Goal: Transaction & Acquisition: Subscribe to service/newsletter

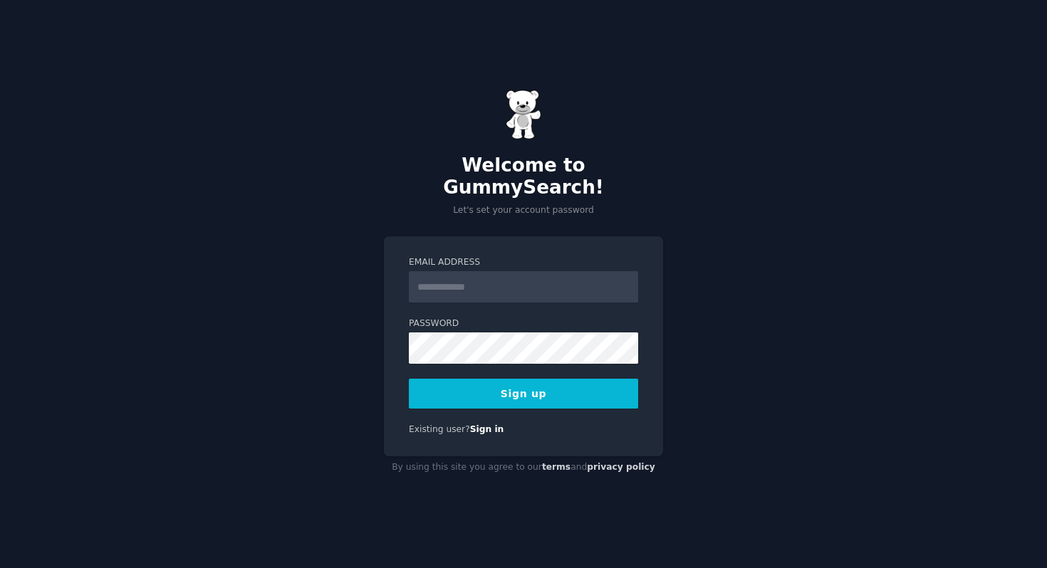
click at [481, 278] on input "Email Address" at bounding box center [523, 286] width 229 height 31
paste input "**********"
type input "**********"
click at [529, 384] on button "Sign up" at bounding box center [523, 394] width 229 height 30
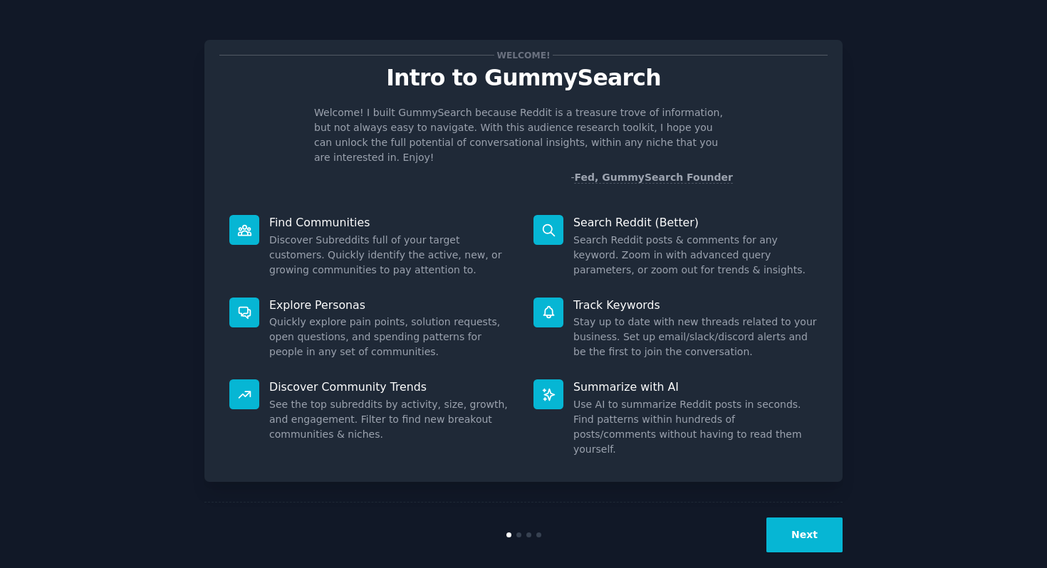
click at [802, 518] on button "Next" at bounding box center [804, 535] width 76 height 35
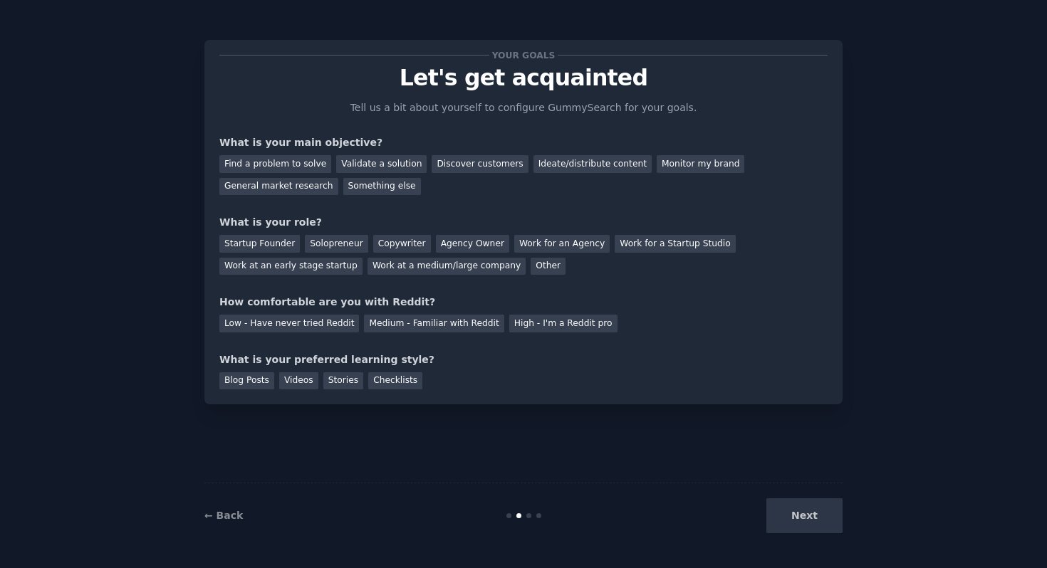
click at [802, 510] on div "Next" at bounding box center [735, 515] width 213 height 35
click at [800, 518] on div "Next" at bounding box center [735, 515] width 213 height 35
click at [283, 189] on div "General market research" at bounding box center [278, 187] width 119 height 18
click at [286, 164] on div "Find a problem to solve" at bounding box center [275, 164] width 112 height 18
click at [276, 243] on div "Startup Founder" at bounding box center [259, 244] width 80 height 18
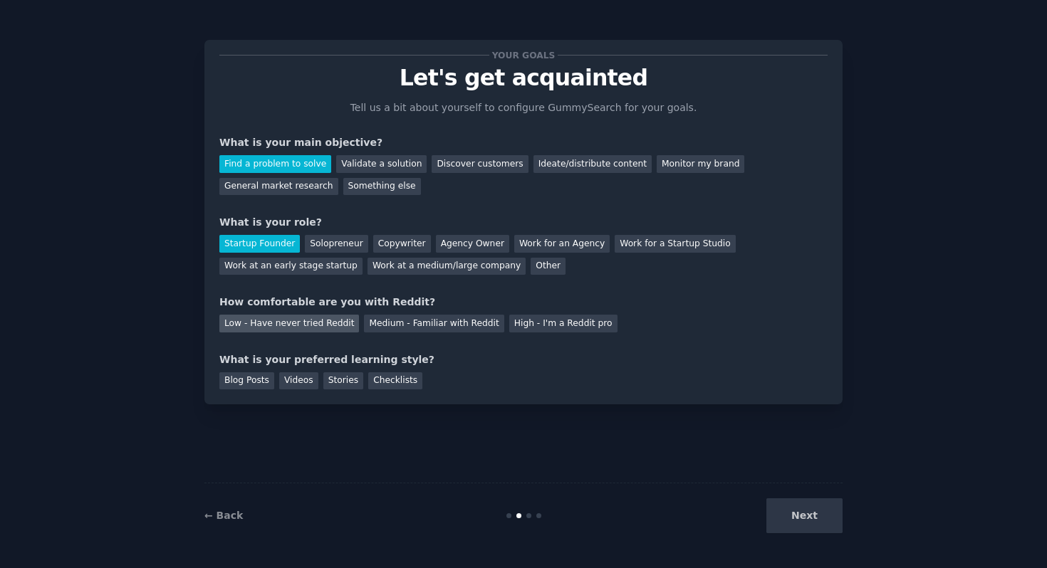
click at [317, 322] on div "Low - Have never tried Reddit" at bounding box center [289, 324] width 140 height 18
click at [254, 376] on div "Blog Posts" at bounding box center [246, 381] width 55 height 18
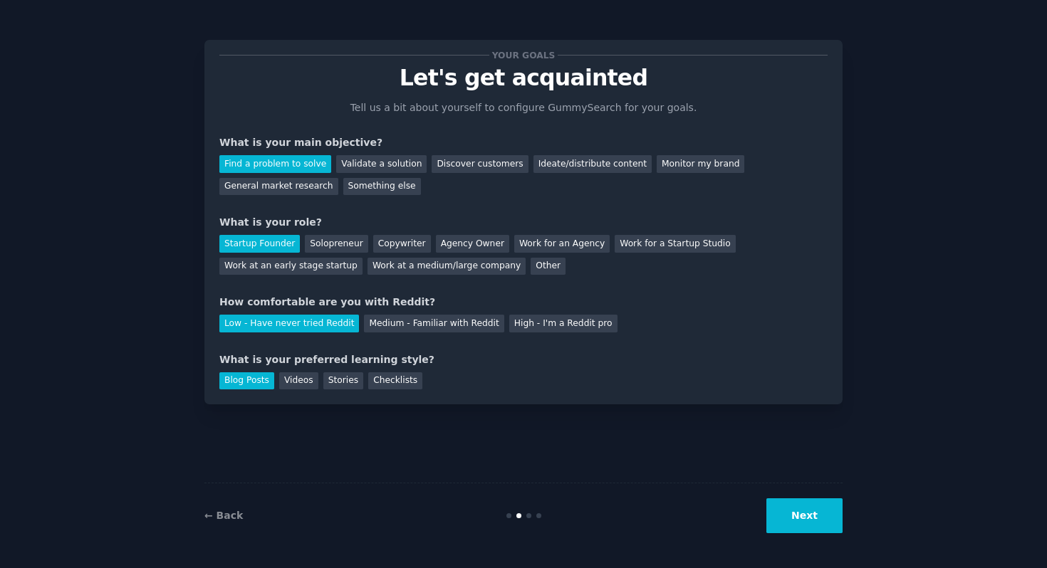
click at [821, 518] on button "Next" at bounding box center [804, 515] width 76 height 35
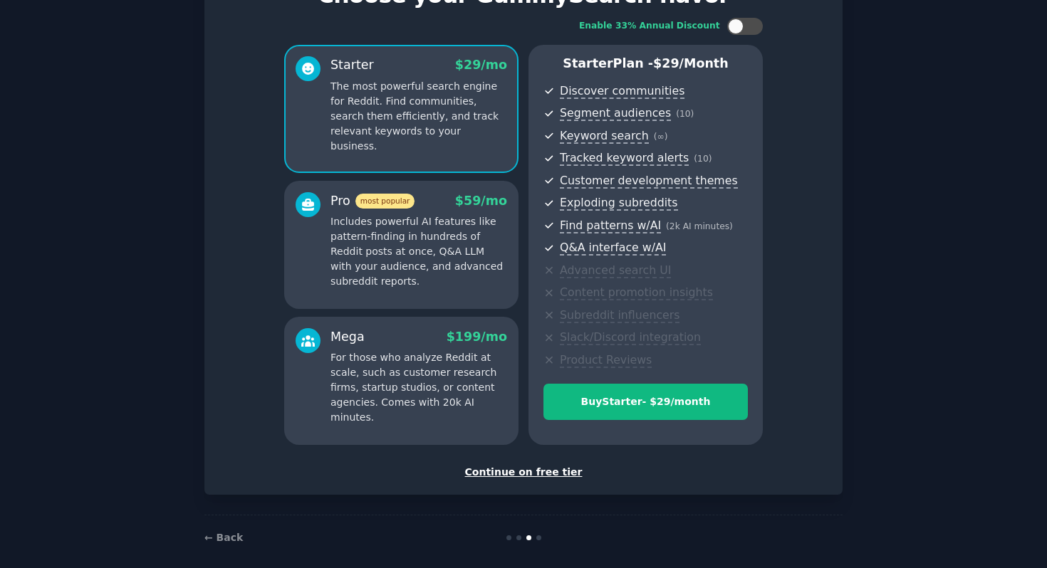
scroll to position [95, 0]
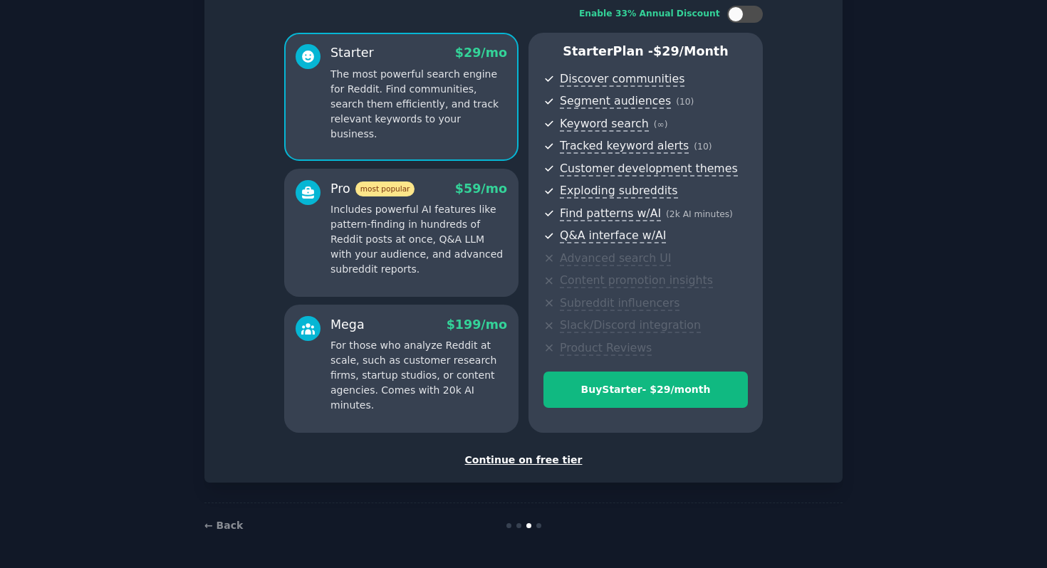
click at [520, 461] on div "Continue on free tier" at bounding box center [523, 460] width 608 height 15
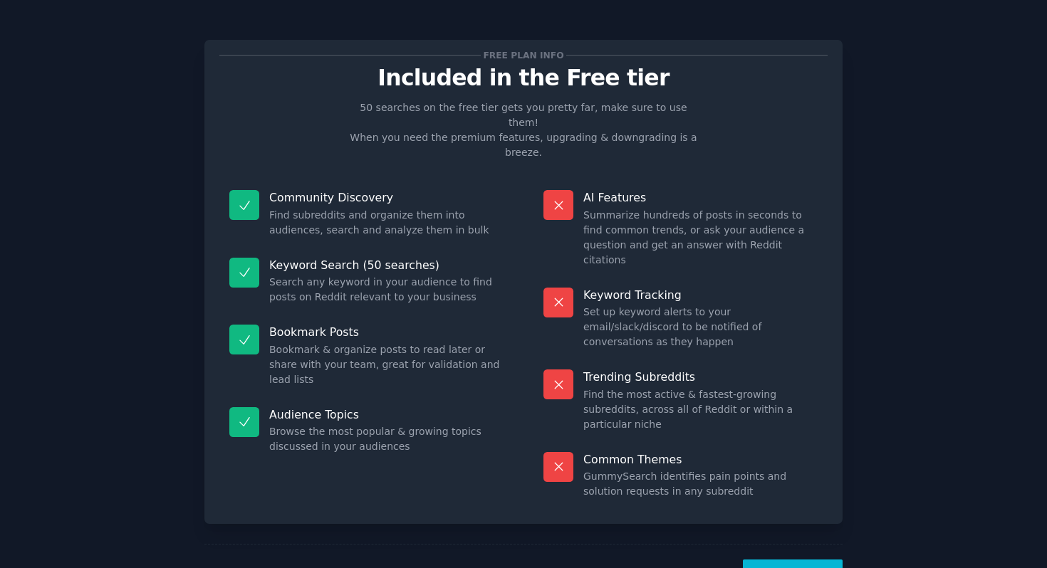
click at [770, 560] on button "Let's Go!" at bounding box center [793, 577] width 100 height 35
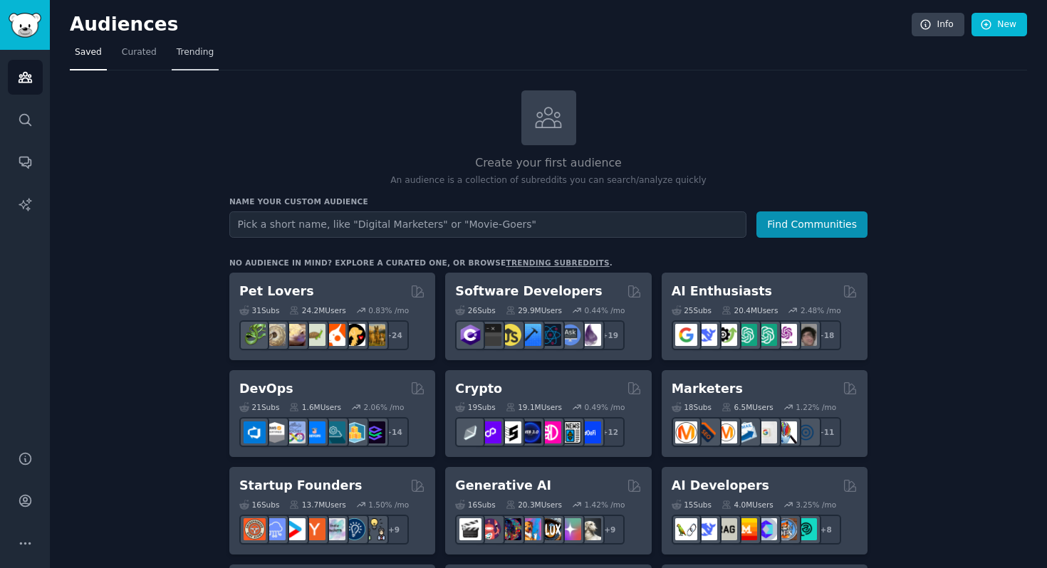
click at [193, 46] on span "Trending" at bounding box center [195, 52] width 37 height 13
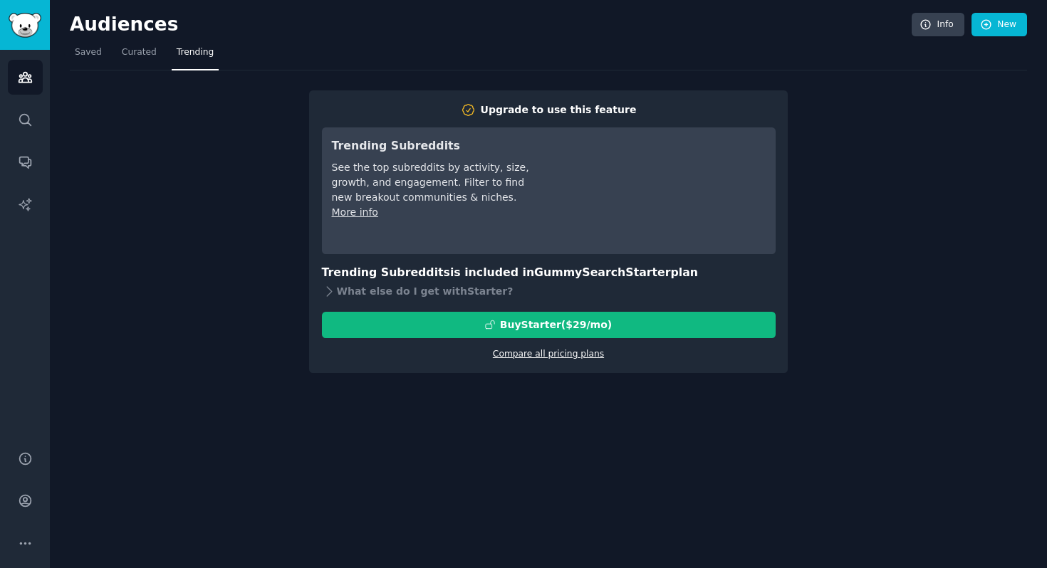
click at [520, 354] on link "Compare all pricing plans" at bounding box center [548, 354] width 111 height 10
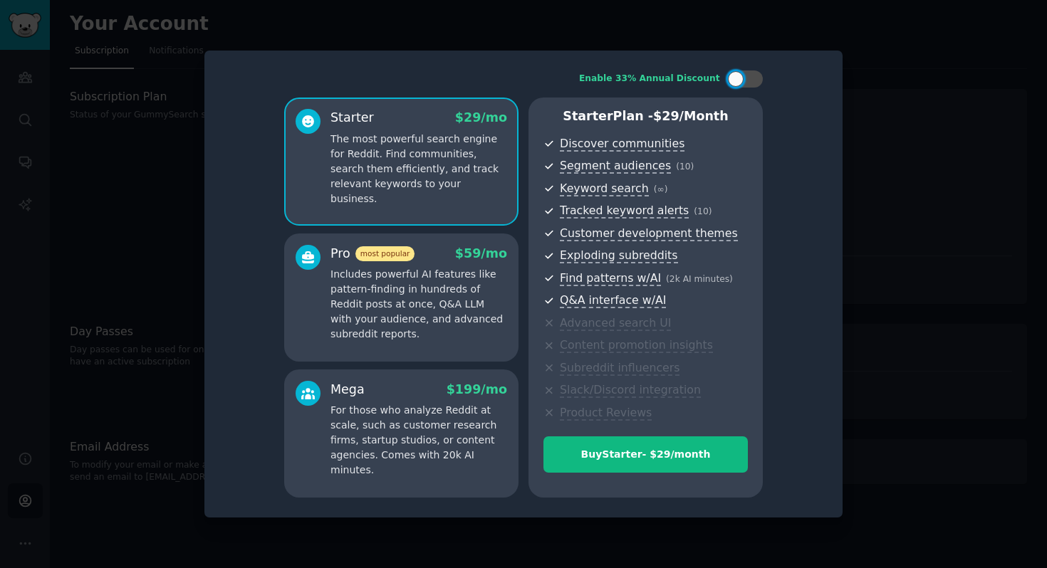
click at [948, 85] on div at bounding box center [523, 284] width 1047 height 568
